Goal: Find contact information: Find contact information

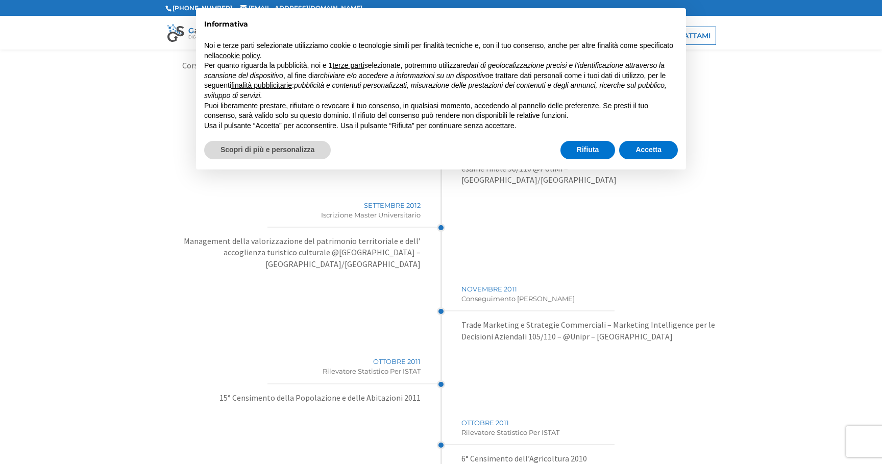
scroll to position [2288, 0]
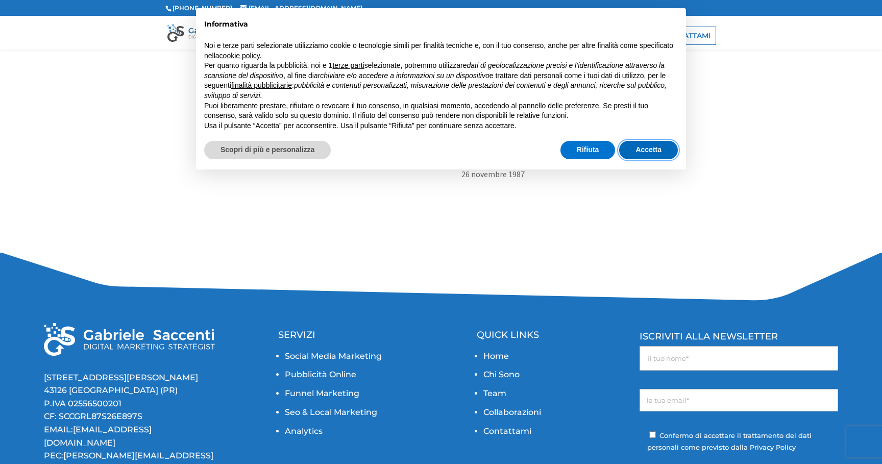
click at [650, 148] on button "Accetta" at bounding box center [648, 150] width 59 height 18
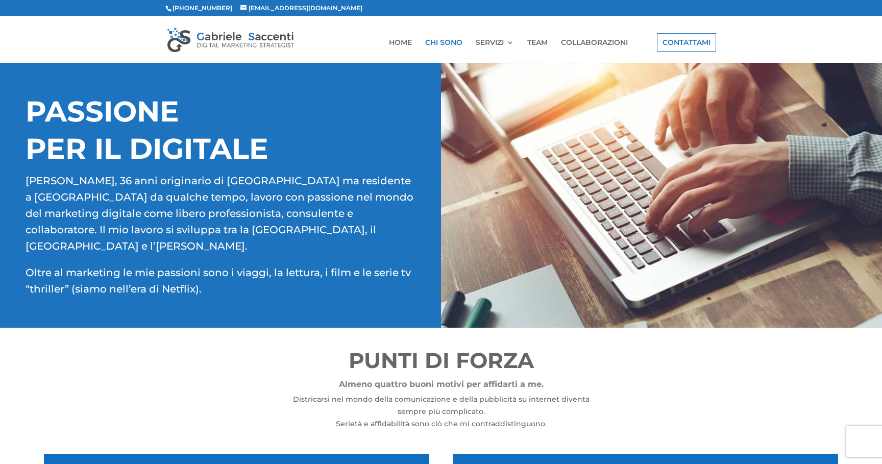
click at [240, 27] on img at bounding box center [230, 40] width 127 height 26
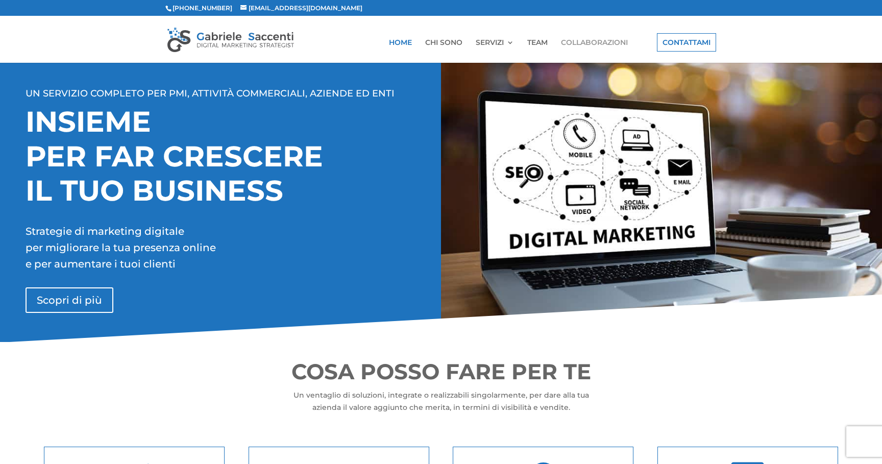
click at [593, 40] on link "COLLABORAZIONI" at bounding box center [594, 51] width 67 height 24
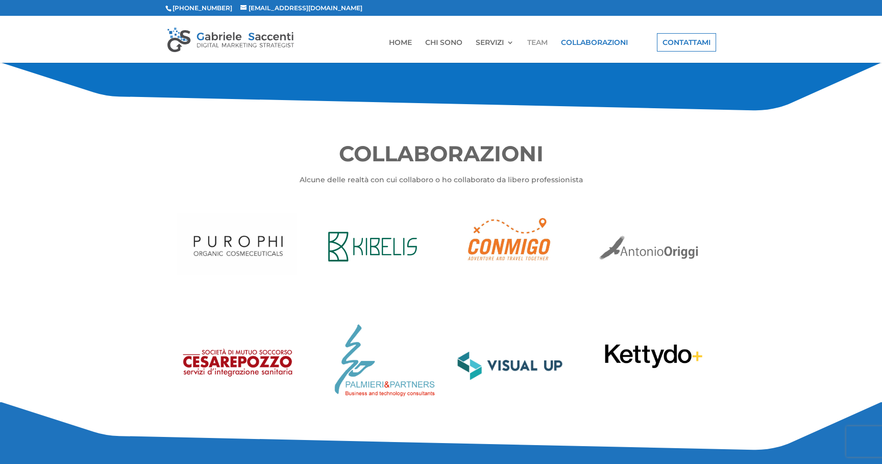
click at [530, 42] on link "TEAM" at bounding box center [537, 51] width 20 height 24
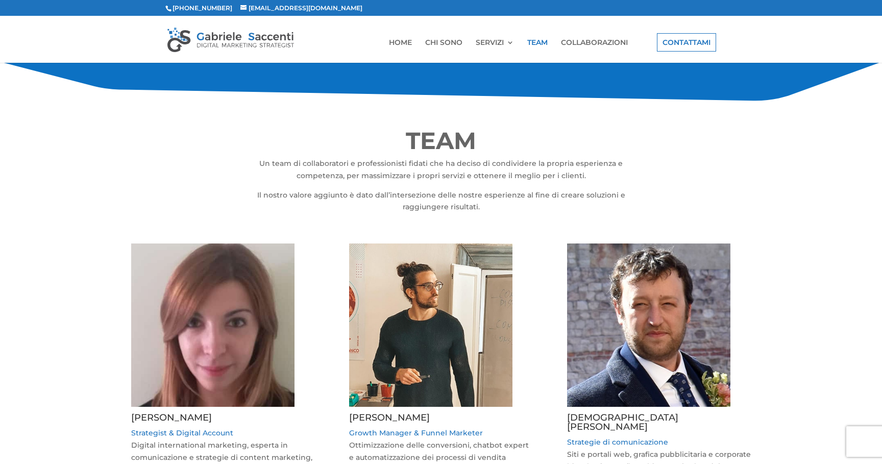
click at [209, 36] on img at bounding box center [230, 40] width 127 height 26
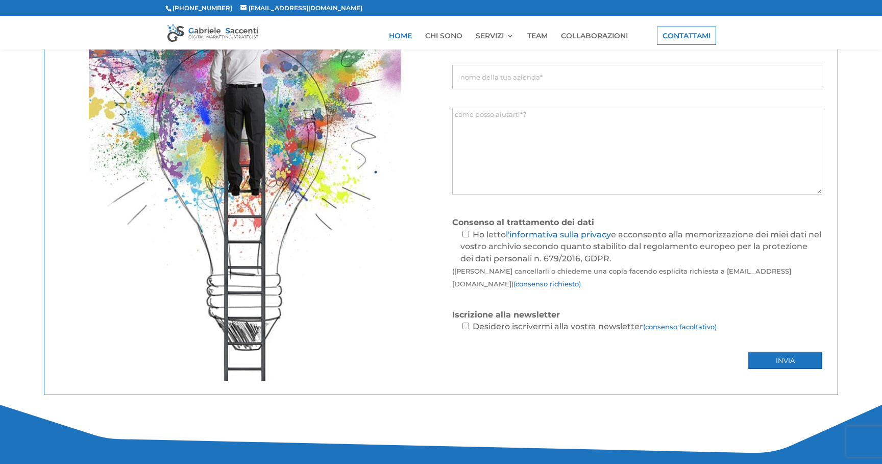
scroll to position [1583, 0]
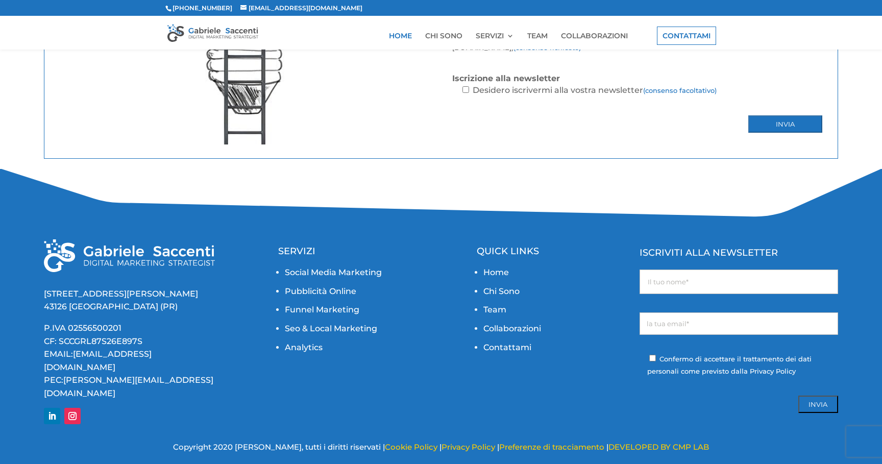
click at [107, 343] on p "P.IVA 02556500201 CF: SCCGRL87S26E897S EMAIL: info@gabrielesaccenti.com PEC: ga…" at bounding box center [129, 361] width 171 height 79
click at [108, 341] on p "P.IVA 02556500201 CF: SCCGRL87S26E897S EMAIL: info@gabrielesaccenti.com PEC: ga…" at bounding box center [129, 361] width 171 height 79
click at [210, 330] on p "P.IVA 02556500201 CF: SCCGRL87S26E897S EMAIL: info@gabrielesaccenti.com PEC: ga…" at bounding box center [129, 361] width 171 height 79
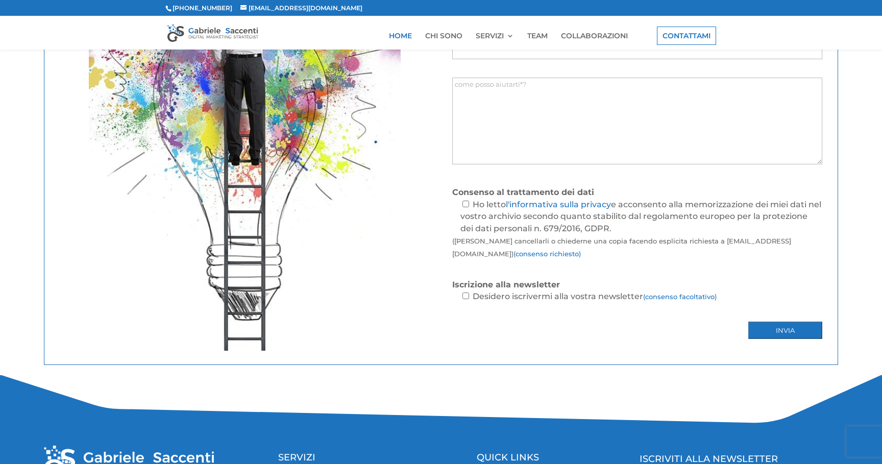
scroll to position [1297, 0]
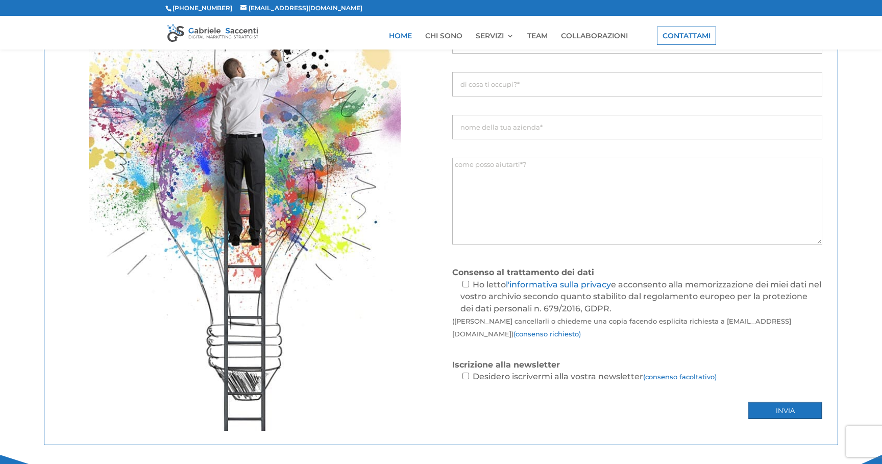
click at [240, 28] on img at bounding box center [212, 32] width 91 height 18
